Goal: Obtain resource: Download file/media

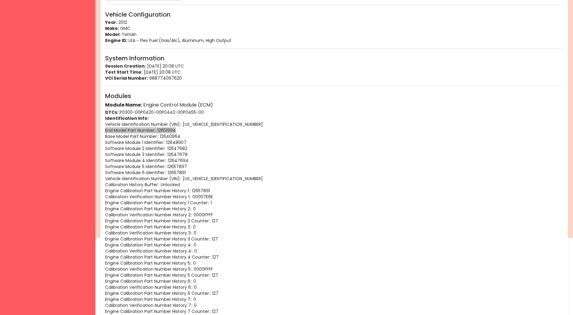
scroll to position [77, 0]
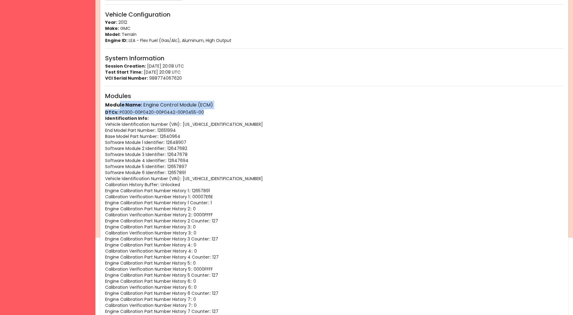
drag, startPoint x: 204, startPoint y: 112, endPoint x: 119, endPoint y: 108, distance: 85.2
click at [119, 108] on div "Module Name: Engine Control Module (ECM) DTCs: P0300-00 P0420-00 P0442-00 P0455…" at bounding box center [334, 301] width 458 height 401
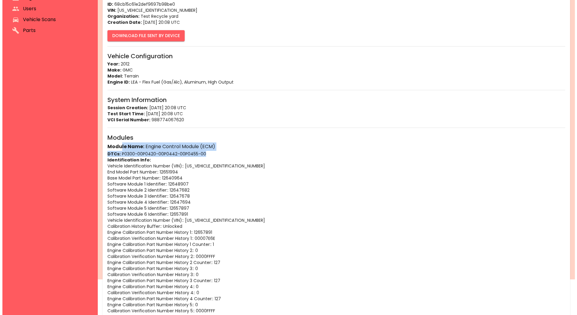
scroll to position [0, 0]
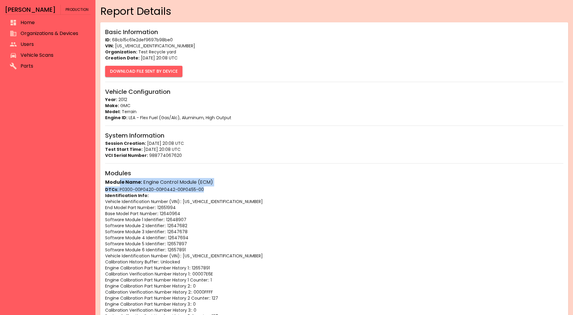
click at [151, 67] on button "Download File Sent By Device" at bounding box center [143, 71] width 77 height 11
click at [72, 26] on span "Home" at bounding box center [53, 22] width 65 height 7
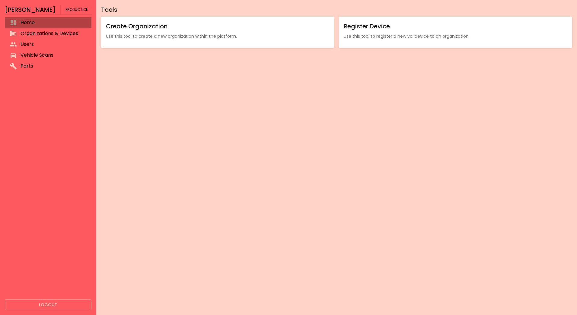
click at [25, 19] on li "Home" at bounding box center [48, 22] width 87 height 11
click at [144, 125] on div "Tools Create Organization Use this tool to create a new organization within the…" at bounding box center [336, 157] width 481 height 315
click at [12, 43] on icon at bounding box center [13, 44] width 7 height 4
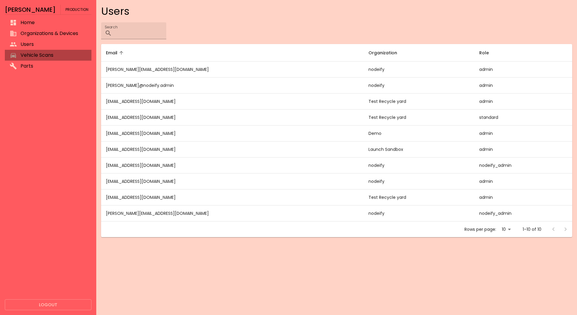
click at [21, 52] on span "Vehicle Scans" at bounding box center [54, 55] width 66 height 7
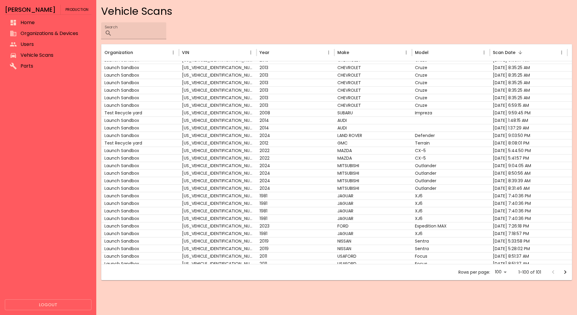
scroll to position [89, 0]
click at [134, 32] on input "Search" at bounding box center [140, 30] width 52 height 17
type input "***"
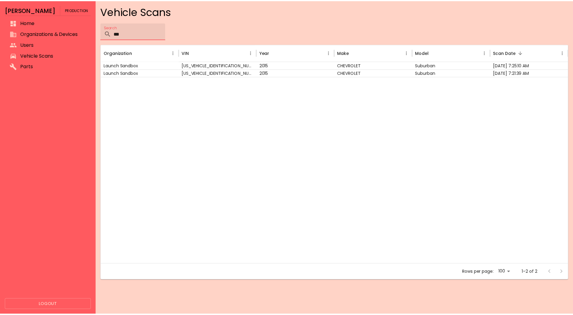
scroll to position [0, 0]
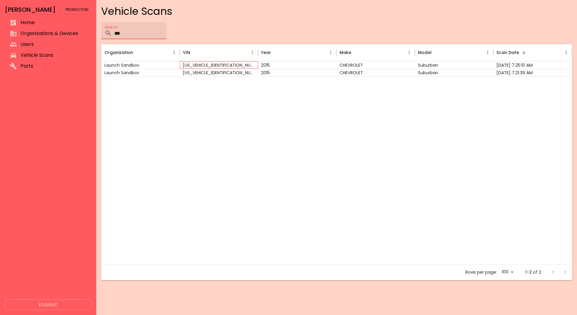
click at [182, 68] on div "[US_VEHICLE_IDENTIFICATION_NUMBER]" at bounding box center [219, 65] width 78 height 8
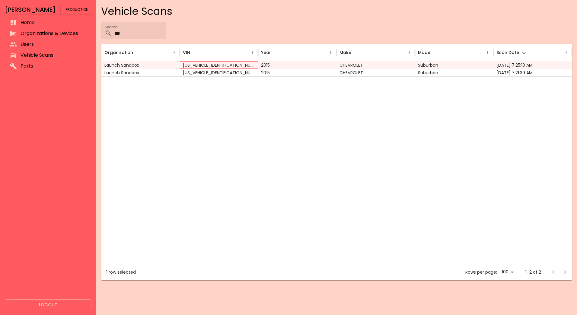
click at [187, 65] on div "[US_VEHICLE_IDENTIFICATION_NUMBER]" at bounding box center [219, 65] width 78 height 8
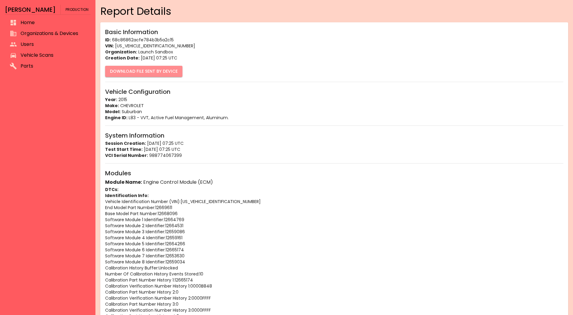
click at [165, 74] on button "Download File Sent By Device" at bounding box center [143, 71] width 77 height 11
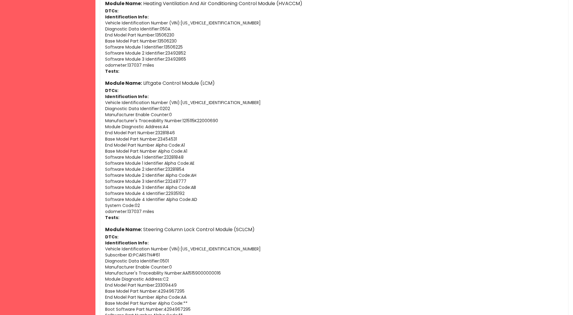
scroll to position [3057, 0]
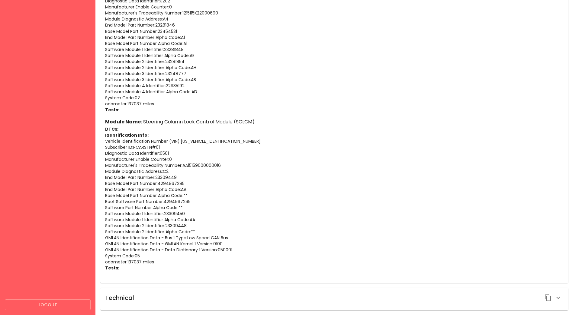
click at [160, 293] on div "Technical" at bounding box center [334, 298] width 458 height 10
click at [151, 301] on div "Technical" at bounding box center [334, 298] width 458 height 10
click at [556, 297] on icon "button" at bounding box center [557, 297] width 7 height 7
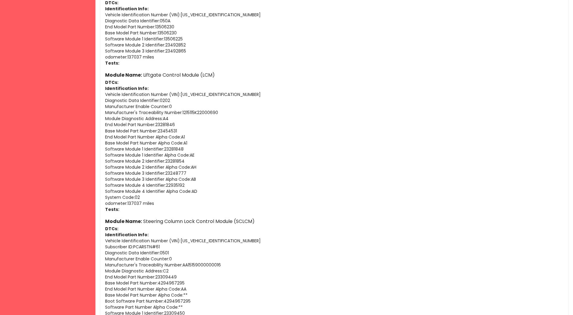
scroll to position [3192, 0]
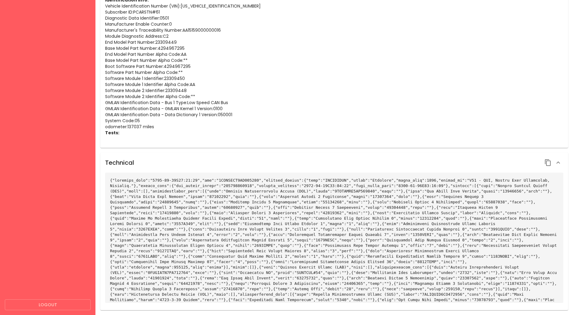
click at [559, 161] on icon "button" at bounding box center [557, 162] width 7 height 7
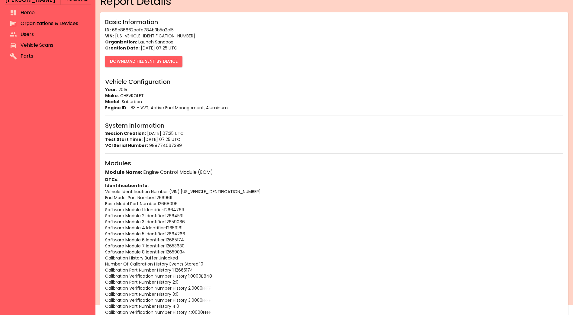
scroll to position [0, 0]
